Goal: Check status: Check status

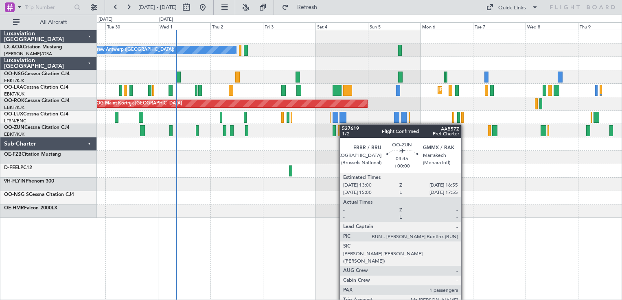
click at [340, 124] on div at bounding box center [359, 130] width 525 height 13
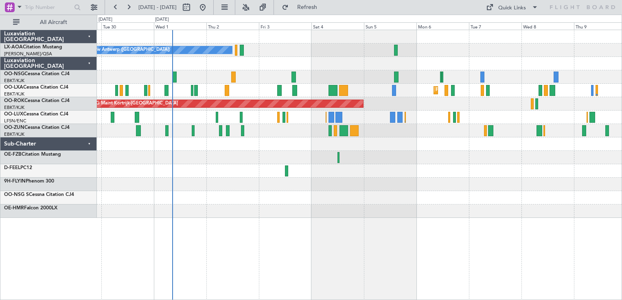
click at [300, 187] on div at bounding box center [359, 184] width 525 height 13
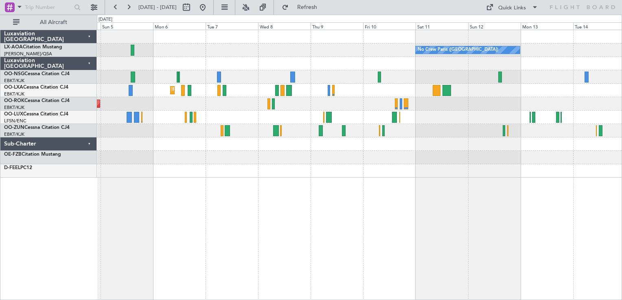
click at [390, 163] on div "No Crew Paris ([GEOGRAPHIC_DATA]) No Crew [GEOGRAPHIC_DATA] ([GEOGRAPHIC_DATA])…" at bounding box center [359, 104] width 525 height 148
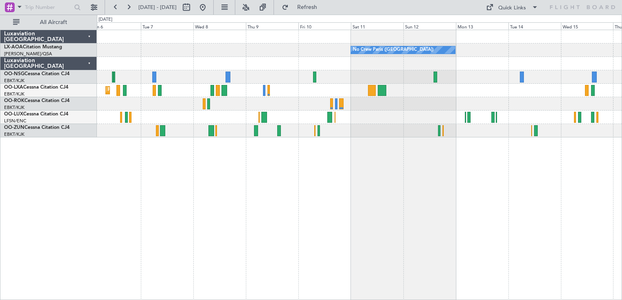
click at [329, 196] on div "No Crew Paris ([GEOGRAPHIC_DATA]) Planned Maint [GEOGRAPHIC_DATA]-[GEOGRAPHIC_D…" at bounding box center [359, 165] width 525 height 271
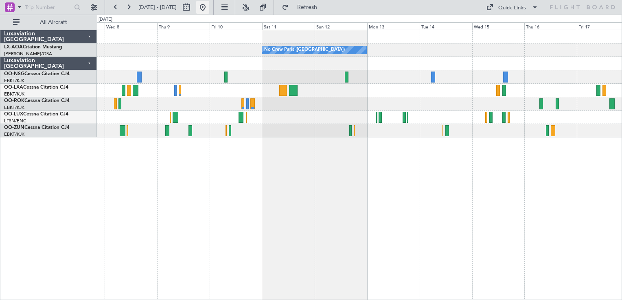
click at [209, 11] on button at bounding box center [202, 7] width 13 height 13
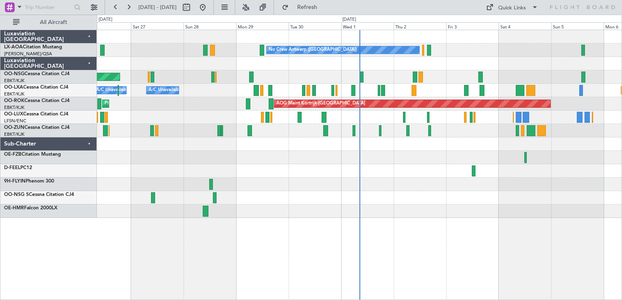
click at [374, 181] on div at bounding box center [359, 184] width 525 height 13
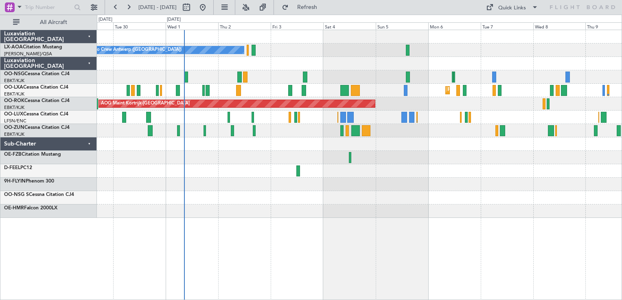
click at [357, 195] on div "No Crew Antwerp ([GEOGRAPHIC_DATA]) No Crew [GEOGRAPHIC_DATA] ([GEOGRAPHIC_DATA…" at bounding box center [359, 124] width 525 height 188
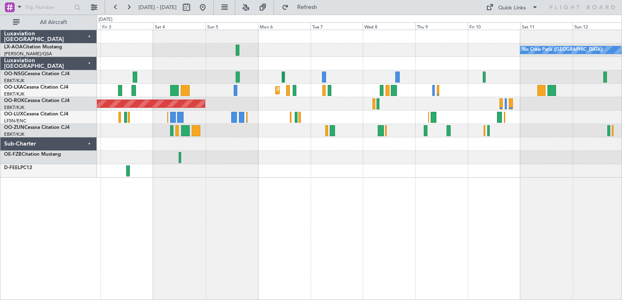
click at [335, 232] on div "No Crew Paris ([GEOGRAPHIC_DATA]) No Crew [GEOGRAPHIC_DATA] ([GEOGRAPHIC_DATA])…" at bounding box center [359, 165] width 525 height 271
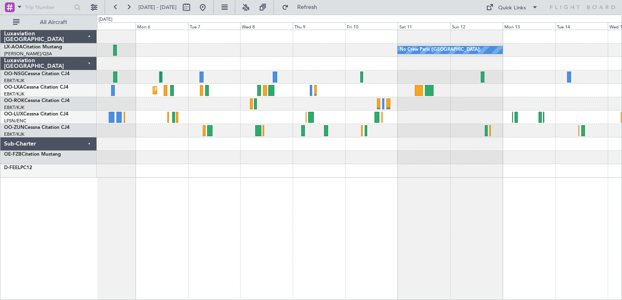
click at [349, 211] on div "No Crew Paris ([GEOGRAPHIC_DATA]) Planned Maint [GEOGRAPHIC_DATA]-[GEOGRAPHIC_D…" at bounding box center [359, 165] width 525 height 271
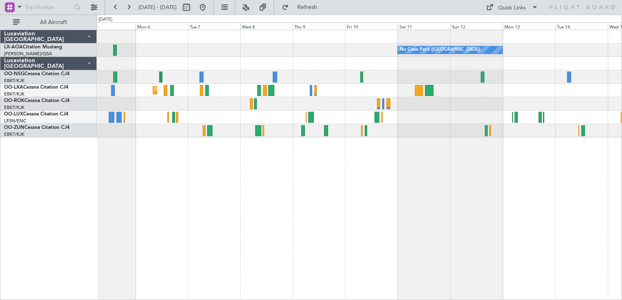
click at [438, 158] on div "No Crew Paris ([GEOGRAPHIC_DATA]) Planned Maint [GEOGRAPHIC_DATA]-[GEOGRAPHIC_D…" at bounding box center [359, 165] width 525 height 271
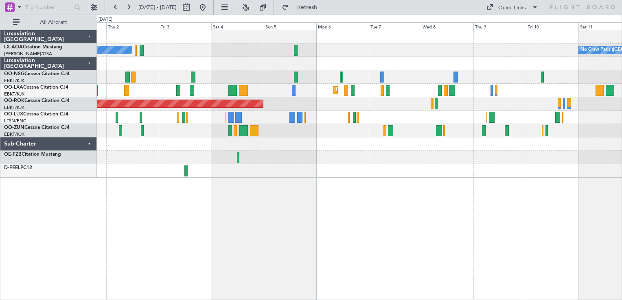
click at [357, 156] on div "No Crew Paris ([GEOGRAPHIC_DATA]) No Crew [GEOGRAPHIC_DATA] ([GEOGRAPHIC_DATA])…" at bounding box center [359, 165] width 525 height 271
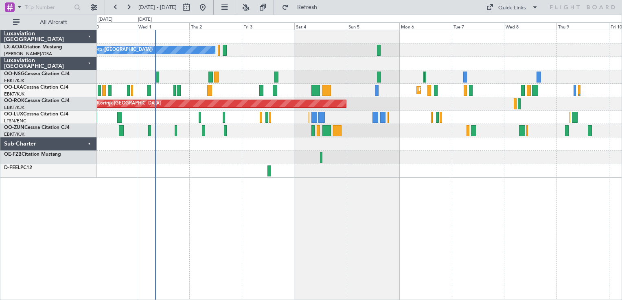
click at [366, 159] on div at bounding box center [359, 157] width 525 height 13
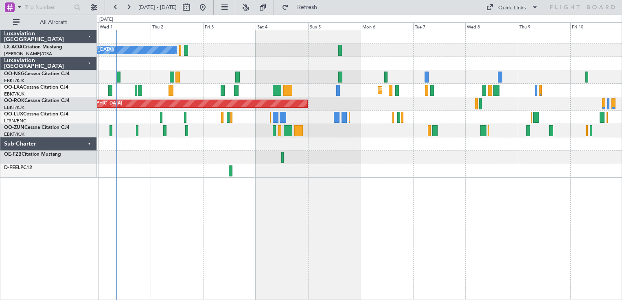
click at [358, 175] on div at bounding box center [359, 170] width 525 height 13
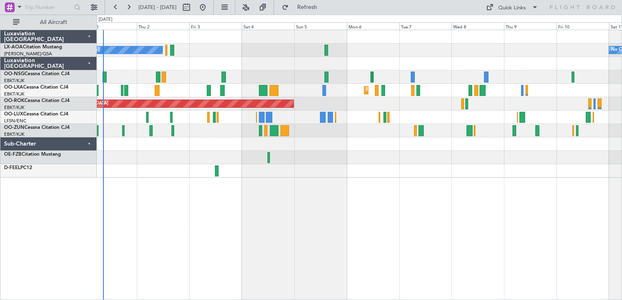
click at [348, 191] on div "No Crew Antwerp ([GEOGRAPHIC_DATA]) No Crew [GEOGRAPHIC_DATA] ([GEOGRAPHIC_DATA…" at bounding box center [359, 165] width 525 height 271
click at [209, 7] on button at bounding box center [202, 7] width 13 height 13
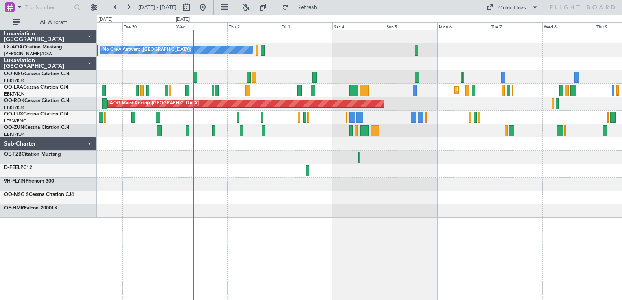
click at [291, 87] on div "No Crew Antwerp ([GEOGRAPHIC_DATA]) No Crew [GEOGRAPHIC_DATA] ([GEOGRAPHIC_DATA…" at bounding box center [359, 124] width 525 height 188
